Goal: Information Seeking & Learning: Learn about a topic

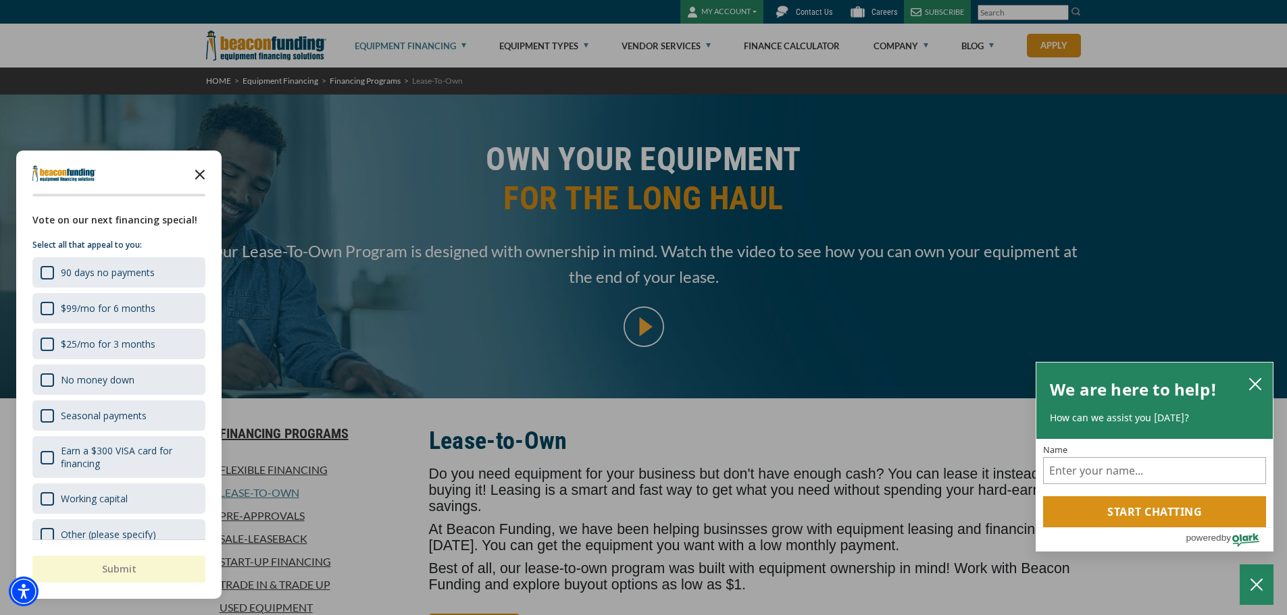
click at [205, 172] on icon "Close the survey" at bounding box center [199, 173] width 27 height 27
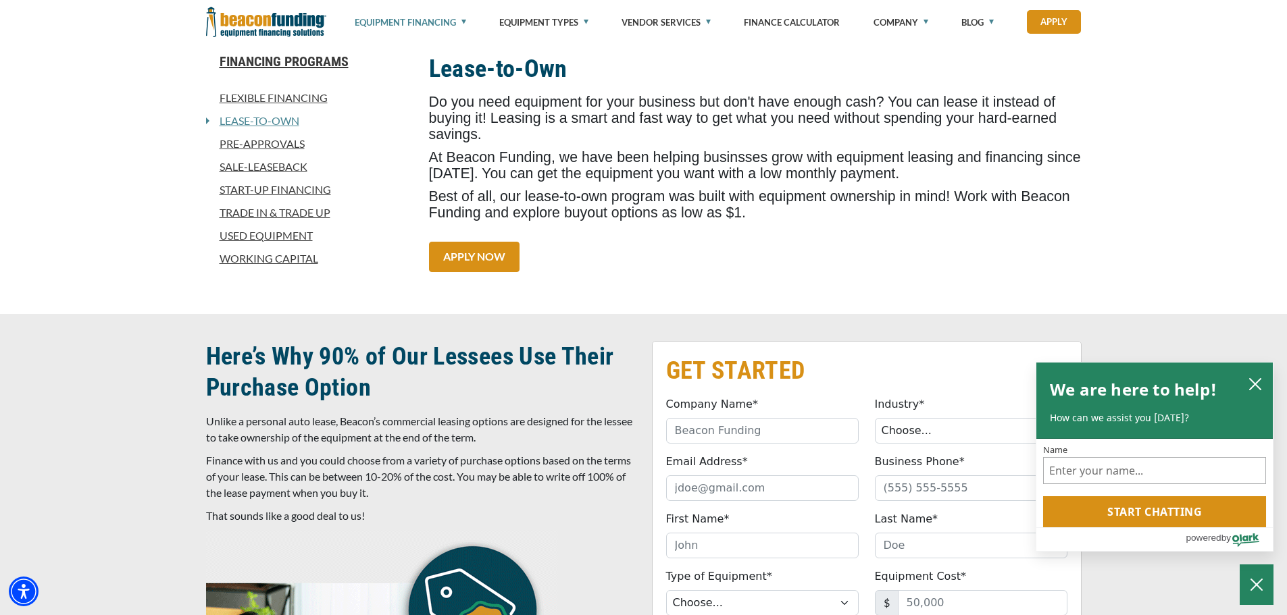
scroll to position [270, 0]
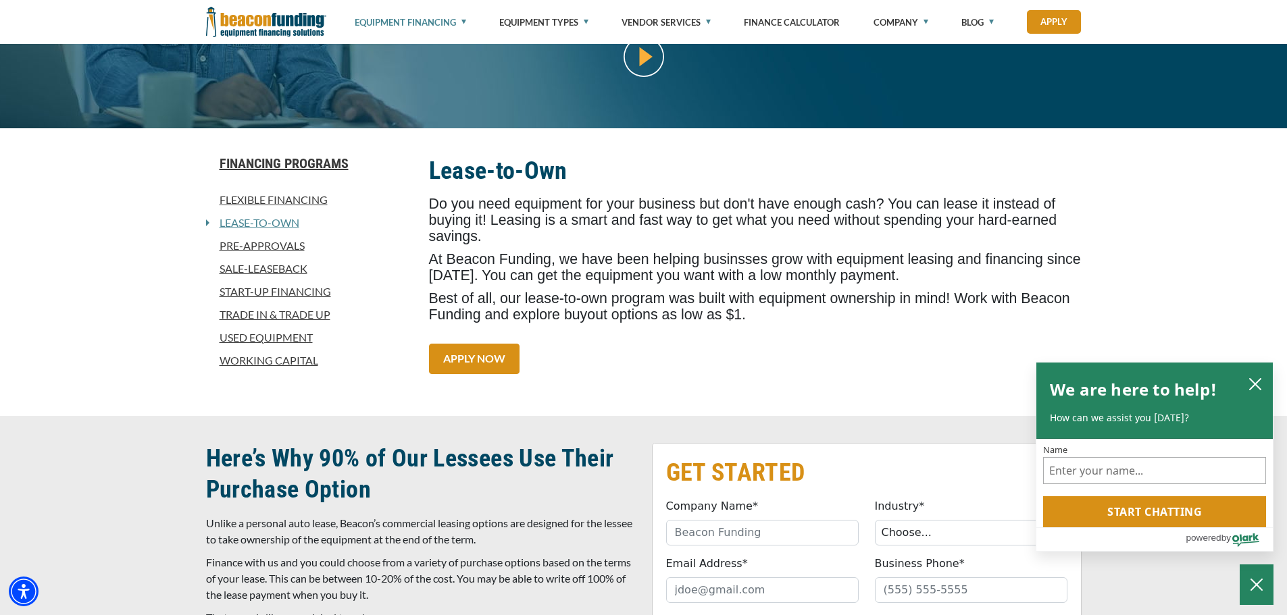
click at [263, 335] on link "Used Equipment" at bounding box center [309, 338] width 207 height 16
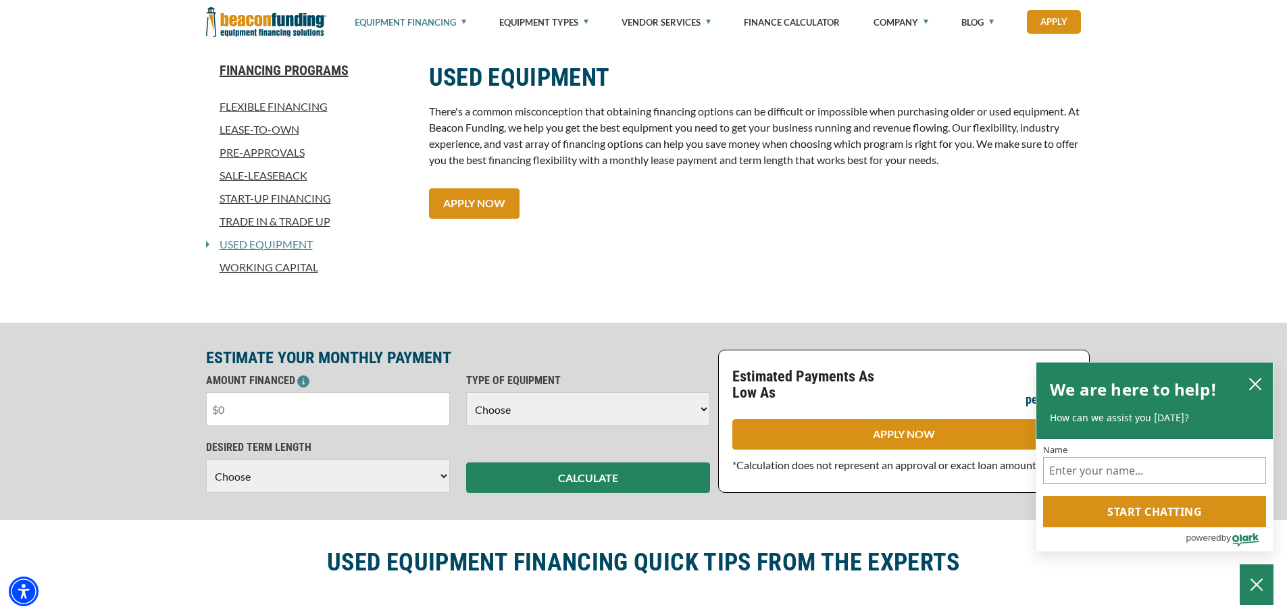
scroll to position [135, 0]
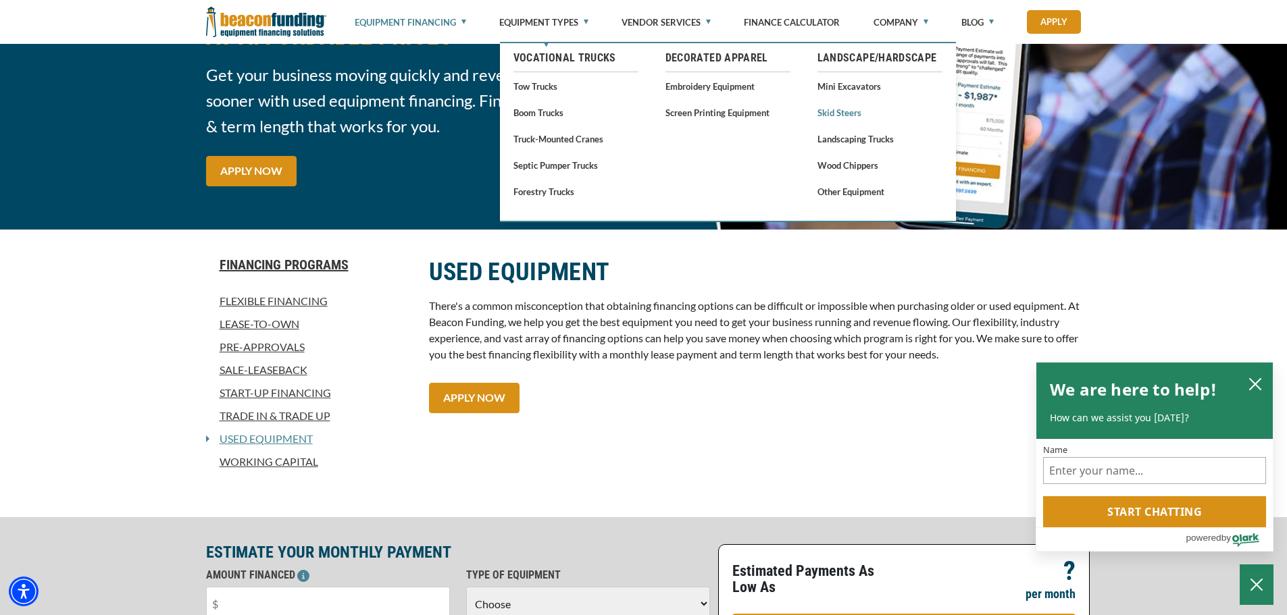
click at [838, 111] on link "Skid Steers" at bounding box center [879, 112] width 125 height 17
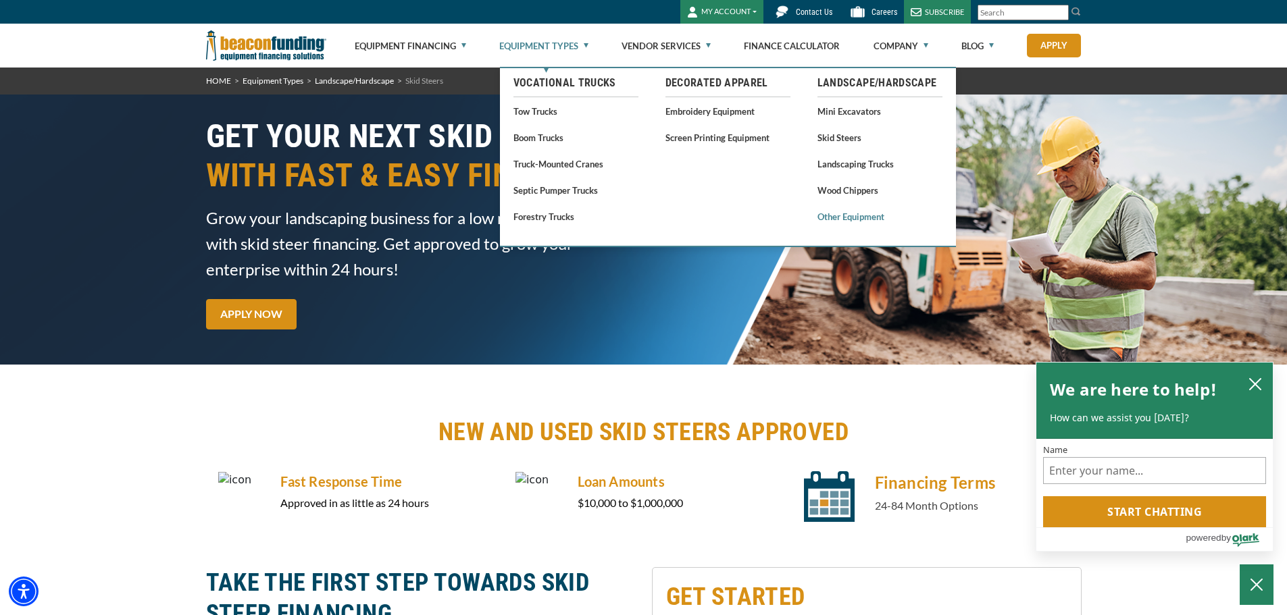
click at [841, 215] on link "Other Equipment" at bounding box center [879, 216] width 125 height 17
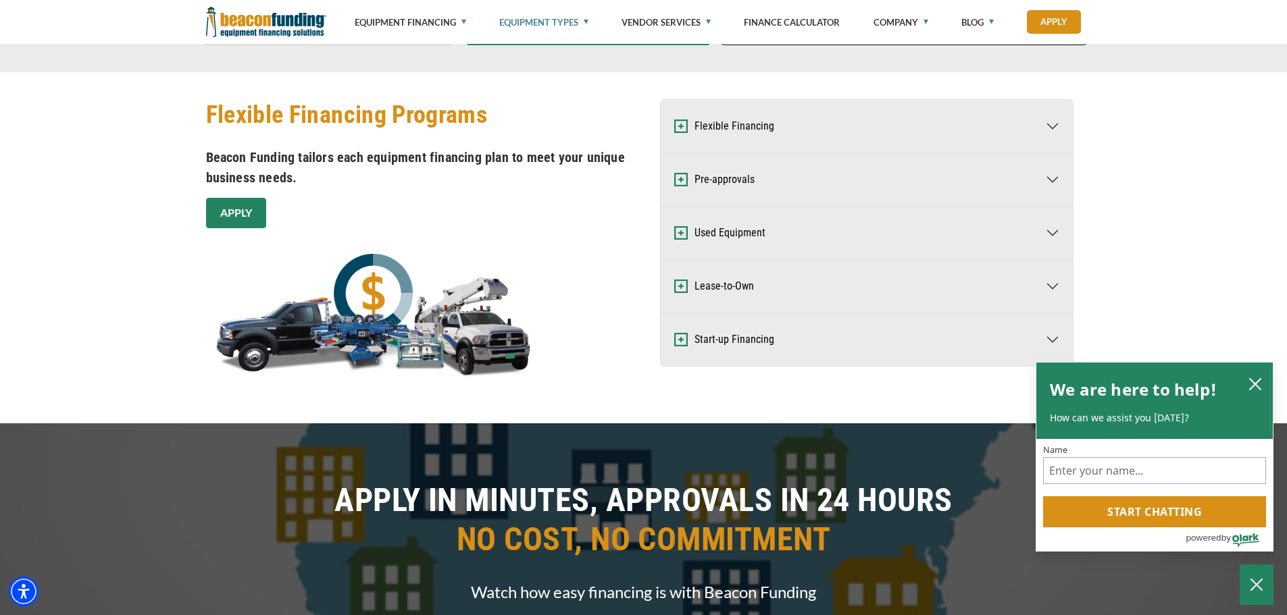
scroll to position [811, 0]
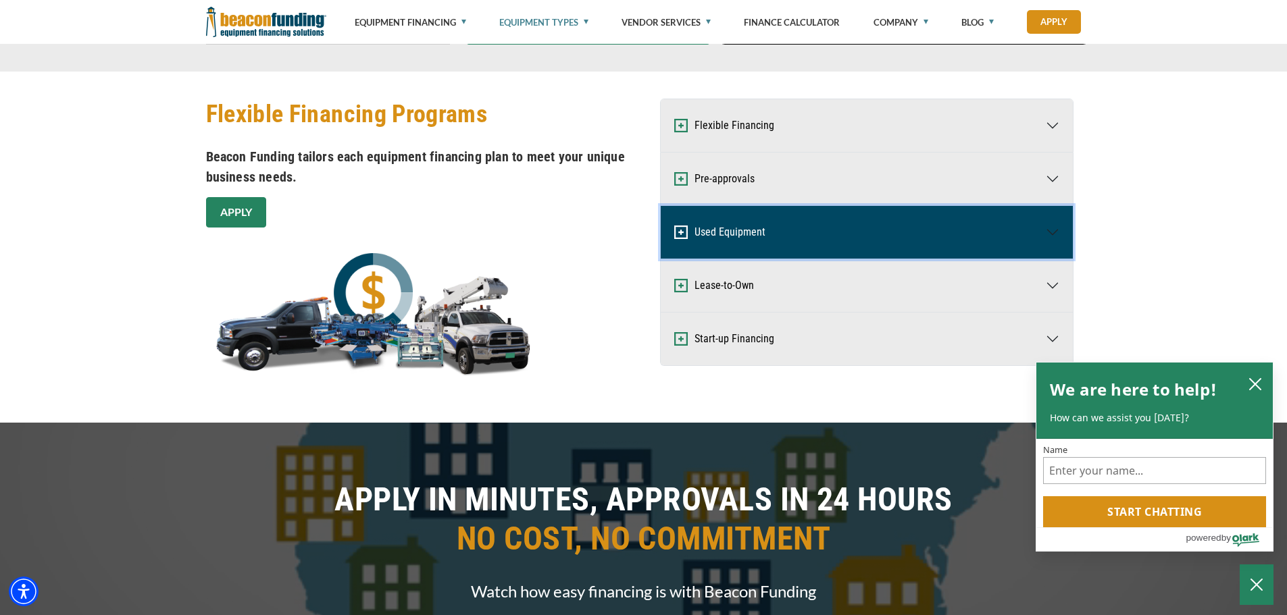
click at [1023, 235] on button "Used Equipment" at bounding box center [867, 232] width 412 height 53
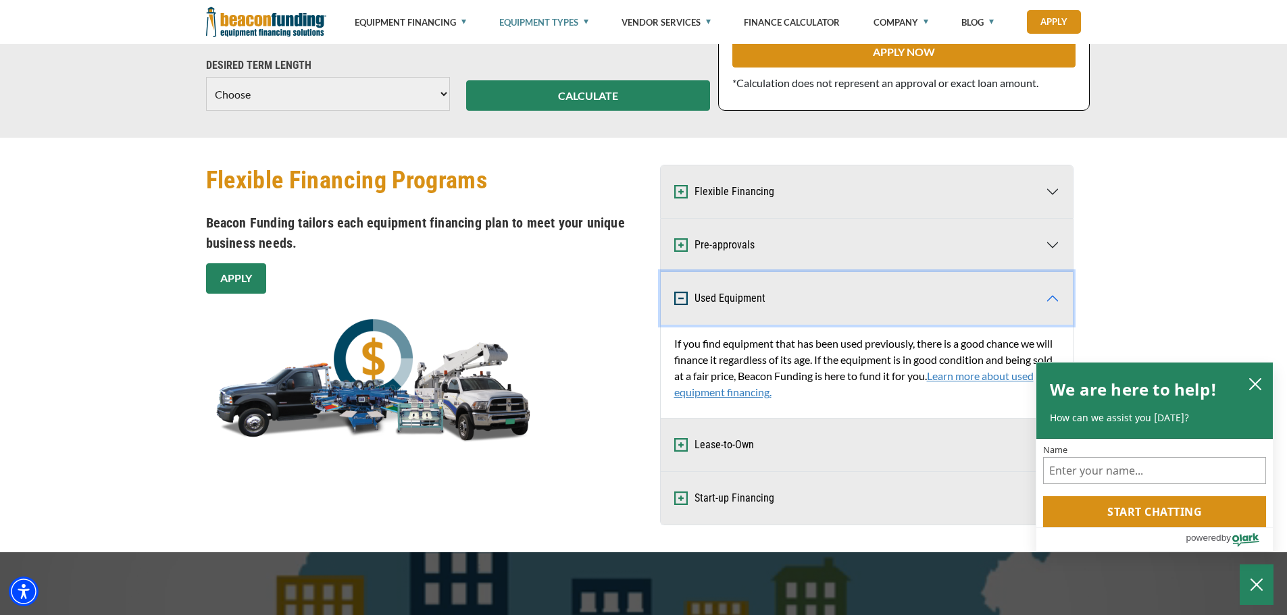
scroll to position [743, 0]
